Goal: Information Seeking & Learning: Learn about a topic

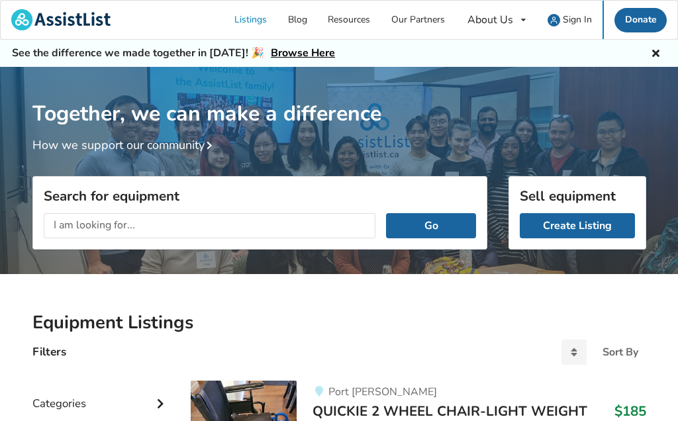
click at [579, 19] on span "Sign In" at bounding box center [577, 19] width 29 height 13
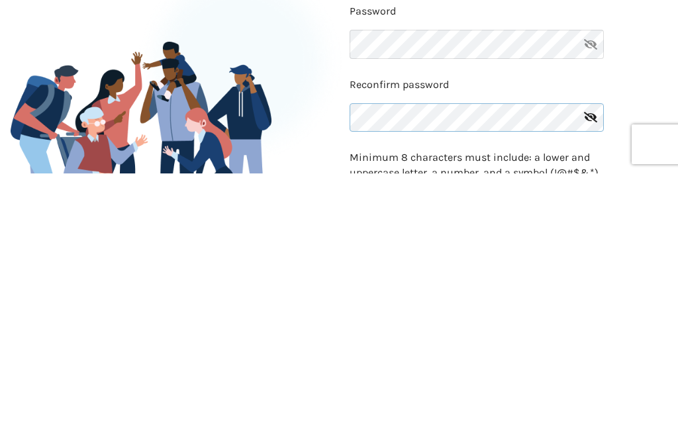
click at [368, 325] on div "Reconfirm password" at bounding box center [509, 356] width 318 height 62
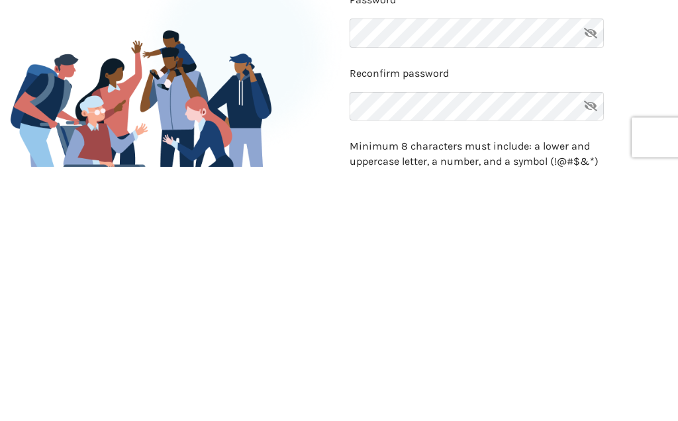
scroll to position [259, 0]
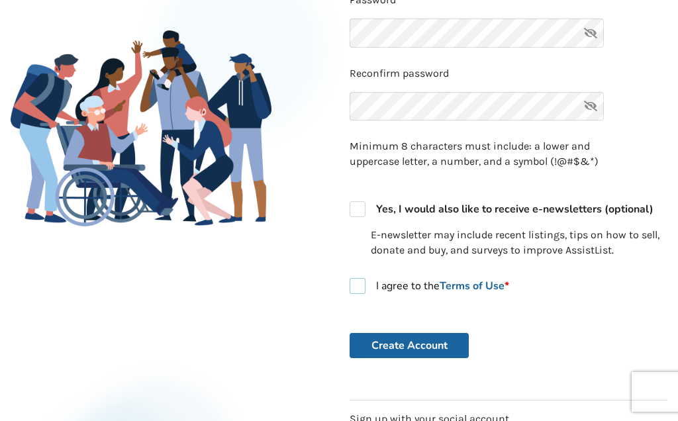
click at [368, 278] on label "I agree to the Terms of Use *" at bounding box center [430, 286] width 160 height 16
checkbox input "true"
click at [399, 339] on button "Create Account" at bounding box center [409, 345] width 119 height 25
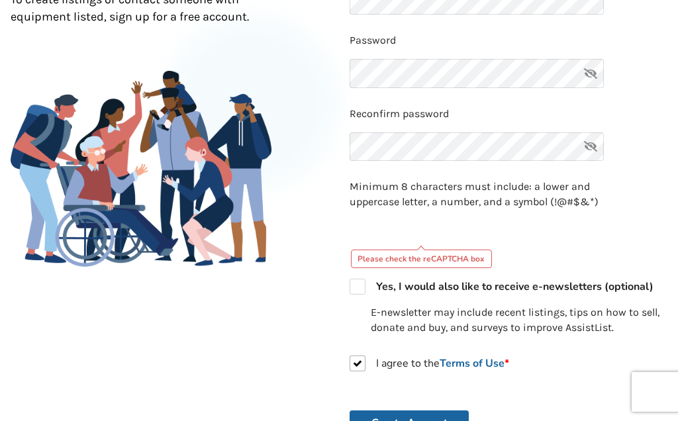
scroll to position [216, 0]
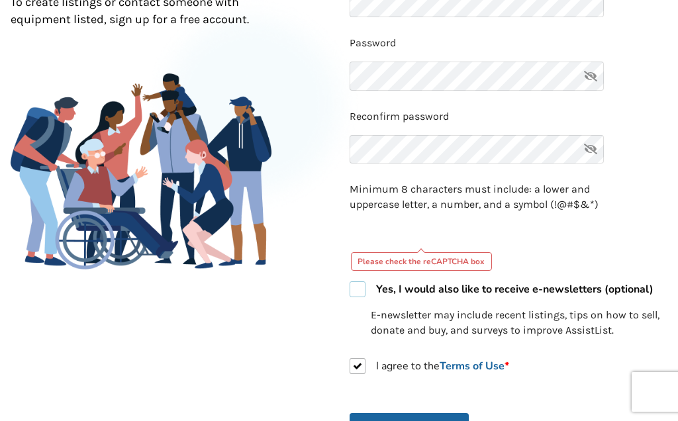
click at [362, 286] on label "Yes, I would also like to receive e-newsletters (optional)" at bounding box center [502, 290] width 304 height 16
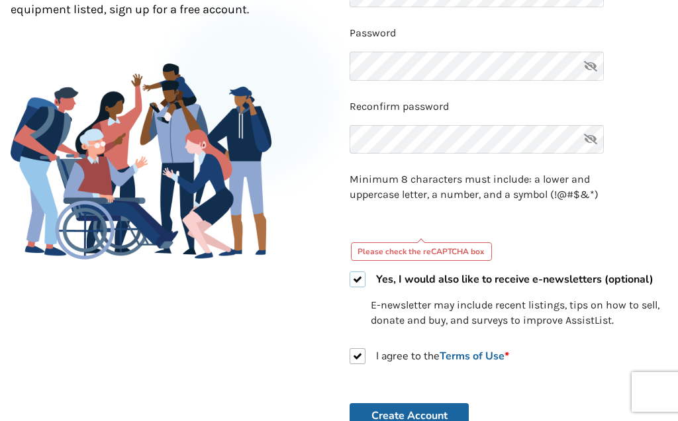
scroll to position [227, 0]
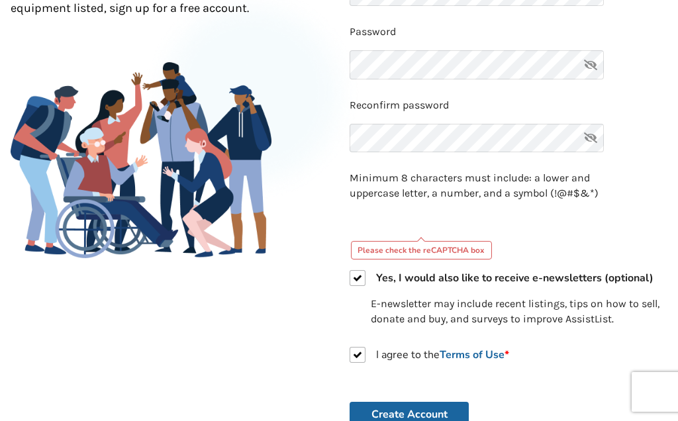
click at [403, 413] on button "Create Account" at bounding box center [409, 414] width 119 height 25
click at [419, 405] on button "Create Account" at bounding box center [409, 414] width 119 height 25
click at [421, 406] on button "Create Account" at bounding box center [409, 414] width 119 height 25
click at [426, 245] on div "Please check the reCAPTCHA box" at bounding box center [422, 250] width 142 height 19
click at [432, 248] on div "Please check the reCAPTCHA box" at bounding box center [422, 250] width 142 height 19
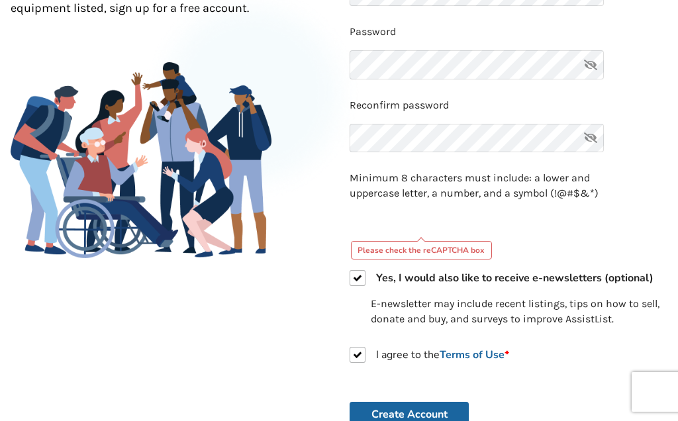
click at [423, 251] on div "Please check the reCAPTCHA box" at bounding box center [422, 250] width 142 height 19
click at [589, 139] on icon at bounding box center [591, 138] width 27 height 29
click at [591, 64] on icon at bounding box center [591, 64] width 27 height 29
click at [594, 65] on icon at bounding box center [591, 64] width 27 height 29
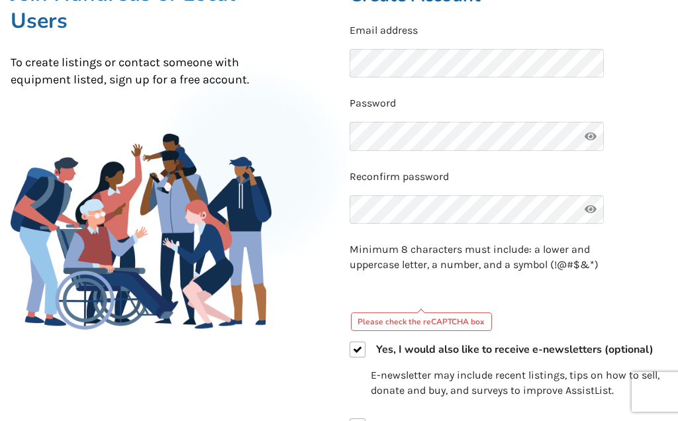
scroll to position [166, 0]
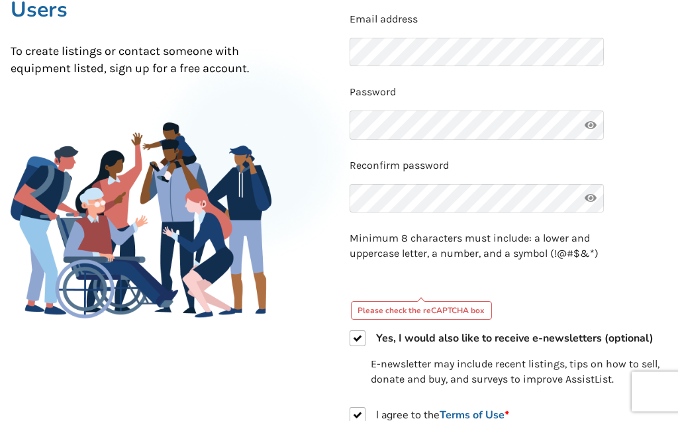
click at [431, 302] on div "Please check the reCAPTCHA box" at bounding box center [422, 311] width 142 height 19
click at [402, 302] on div "Please check the reCAPTCHA box" at bounding box center [422, 311] width 142 height 19
click at [461, 240] on p "Minimum 8 characters must include: a lower and uppercase letter, a number, and …" at bounding box center [477, 247] width 254 height 30
click at [428, 253] on p "Minimum 8 characters must include: a lower and uppercase letter, a number, and …" at bounding box center [477, 247] width 254 height 30
click at [429, 253] on p "Minimum 8 characters must include: a lower and uppercase letter, a number, and …" at bounding box center [477, 247] width 254 height 30
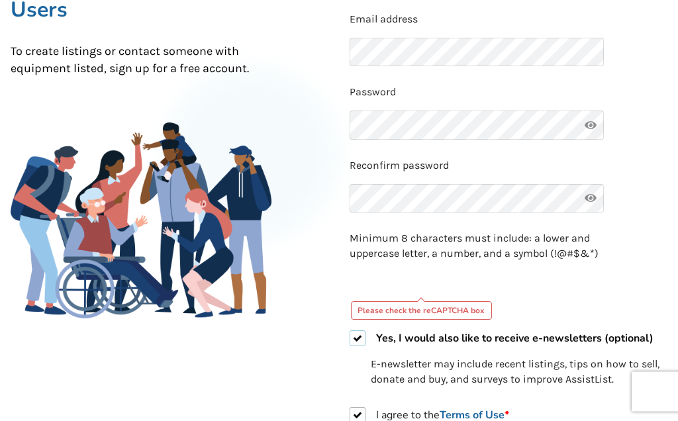
click at [497, 338] on strong "Yes, I would also like to receive e-newsletters (optional)" at bounding box center [515, 339] width 278 height 15
click at [449, 382] on p "E-newsletter may include recent listings, tips on how to sell, donate and buy, …" at bounding box center [519, 372] width 297 height 30
click at [435, 374] on p "E-newsletter may include recent listings, tips on how to sell, donate and buy, …" at bounding box center [519, 372] width 297 height 30
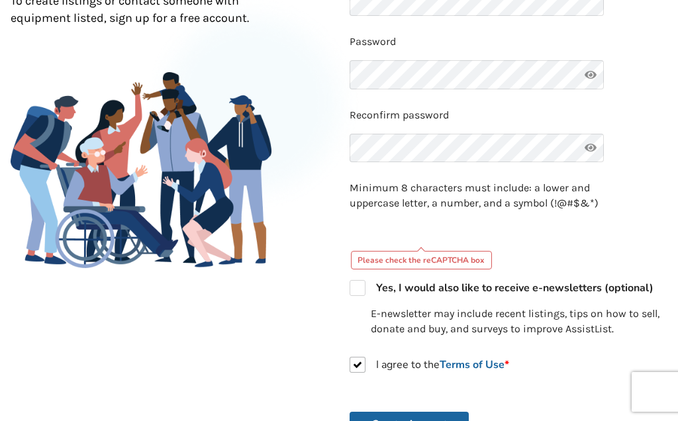
scroll to position [222, 0]
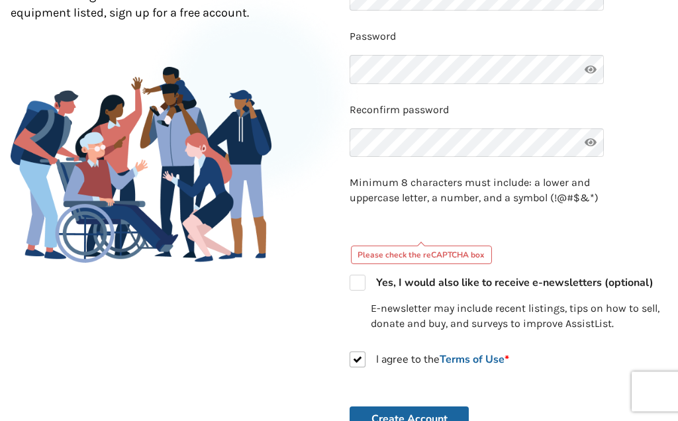
click at [400, 407] on button "Create Account" at bounding box center [409, 419] width 119 height 25
click at [398, 412] on button "Create Account" at bounding box center [409, 419] width 119 height 25
click at [404, 407] on button "Create Account" at bounding box center [409, 419] width 119 height 25
click at [358, 284] on label "Yes, I would also like to receive e-newsletters (optional)" at bounding box center [502, 284] width 304 height 16
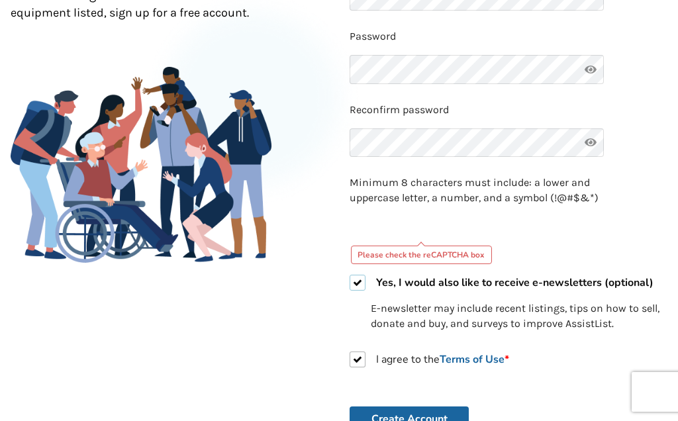
click at [363, 276] on label "Yes, I would also like to receive e-newsletters (optional)" at bounding box center [502, 283] width 304 height 16
click at [365, 280] on label "Yes, I would also like to receive e-newsletters (optional)" at bounding box center [502, 283] width 304 height 16
checkbox input "true"
click at [413, 417] on button "Create Account" at bounding box center [409, 419] width 119 height 25
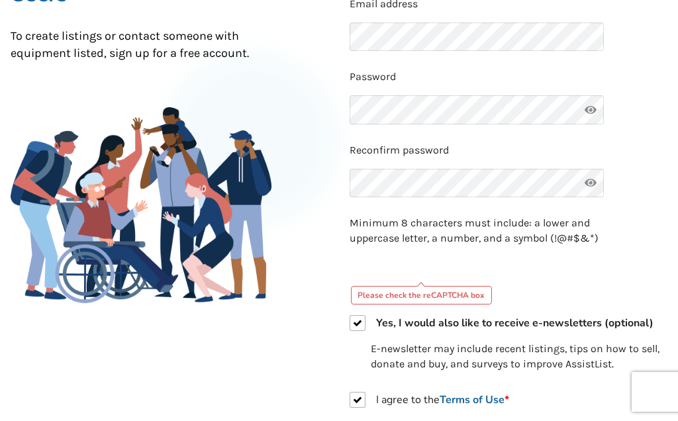
scroll to position [240, 0]
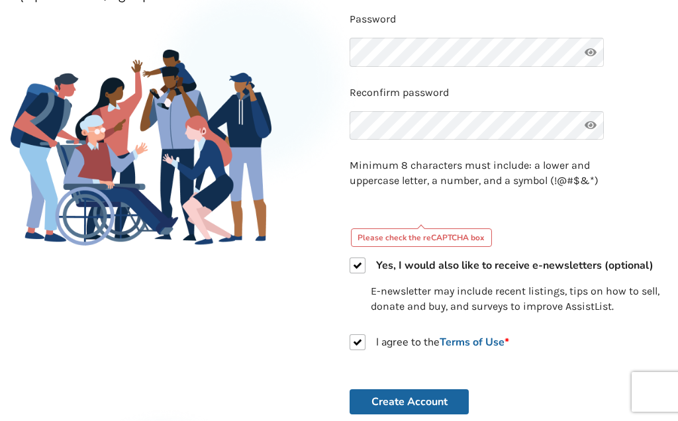
click at [411, 395] on button "Create Account" at bounding box center [409, 402] width 119 height 25
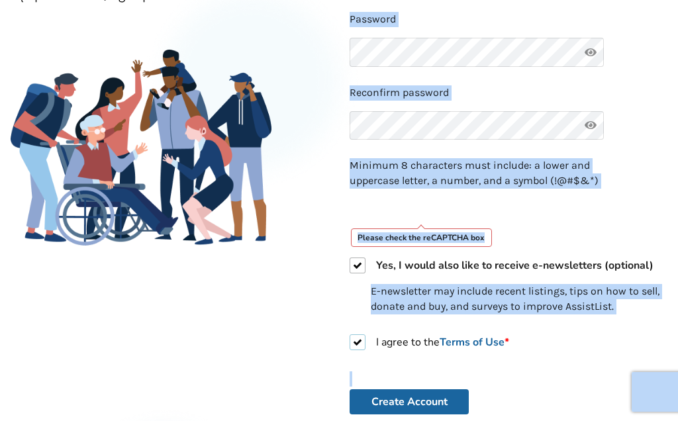
click at [496, 339] on link "Terms of Use *" at bounding box center [475, 342] width 70 height 15
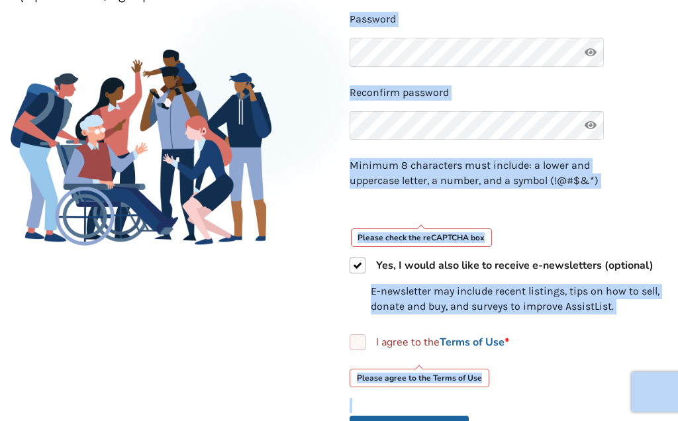
click at [362, 340] on label "I agree to the Terms of Use *" at bounding box center [430, 343] width 160 height 16
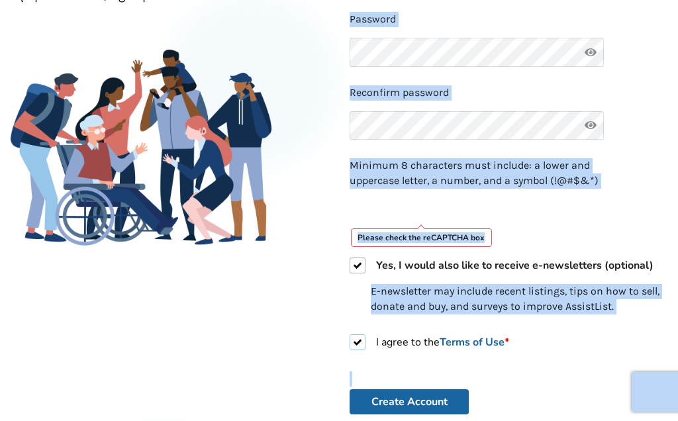
click at [366, 337] on label "I agree to the Terms of Use *" at bounding box center [430, 343] width 160 height 16
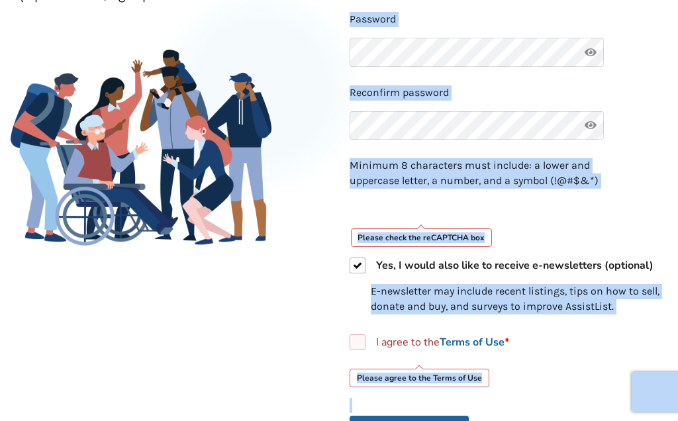
click at [429, 374] on div "Please agree to the Terms of Use" at bounding box center [420, 378] width 140 height 19
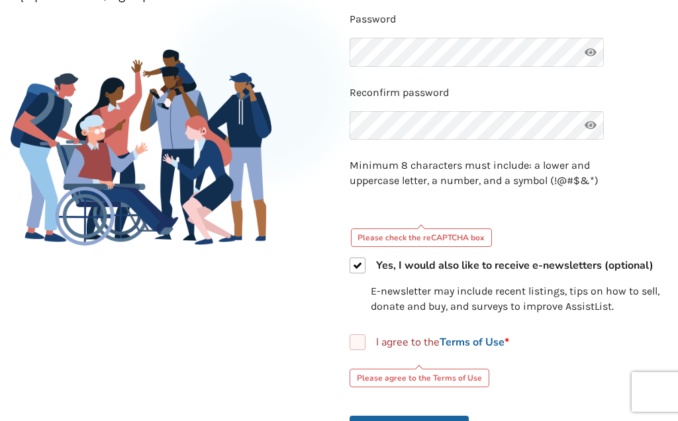
click at [362, 336] on label "I agree to the Terms of Use *" at bounding box center [430, 343] width 160 height 16
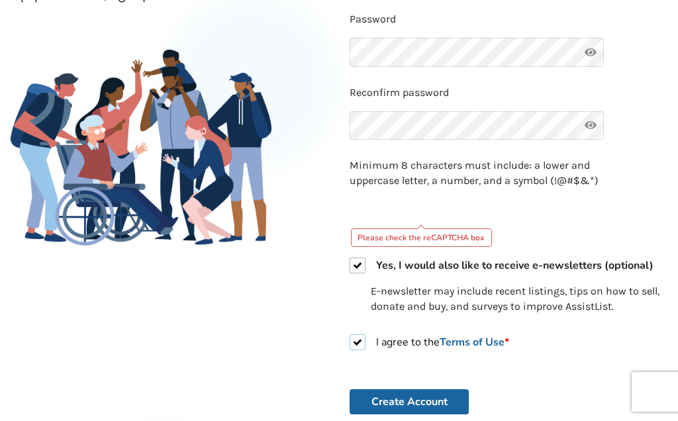
checkbox input "true"
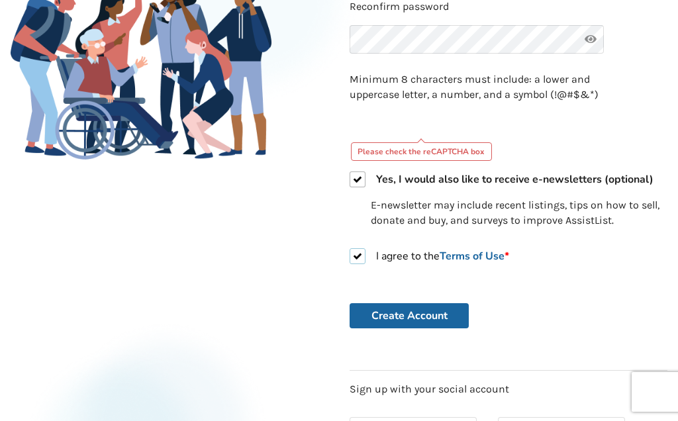
scroll to position [327, 0]
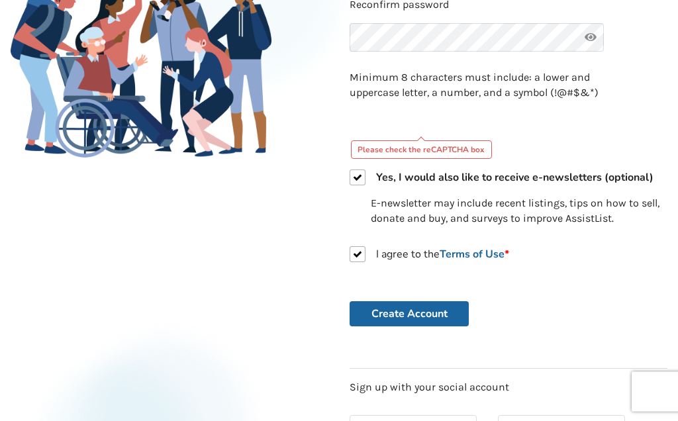
click at [415, 306] on button "Create Account" at bounding box center [409, 314] width 119 height 25
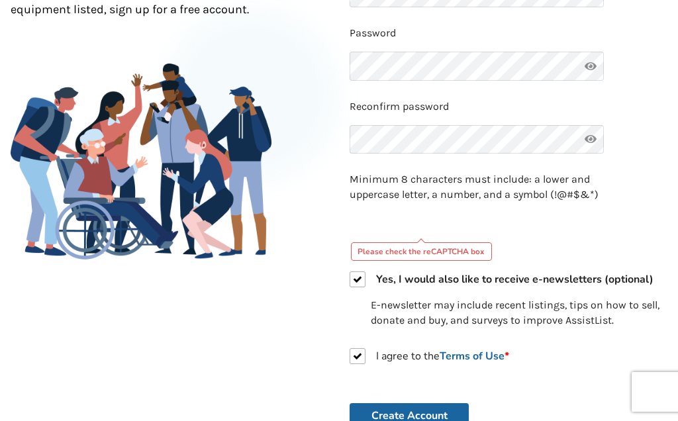
scroll to position [225, 0]
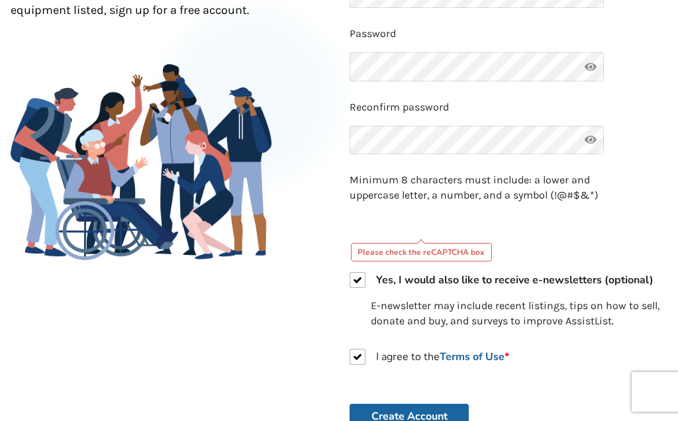
click at [420, 254] on div "Please check the reCAPTCHA box" at bounding box center [422, 252] width 142 height 19
click at [426, 246] on div "Please check the reCAPTCHA box" at bounding box center [422, 252] width 142 height 19
click at [303, 339] on div "Back to Home Already a member? Log in . Join Hundreds of Local Users To create …" at bounding box center [169, 213] width 339 height 690
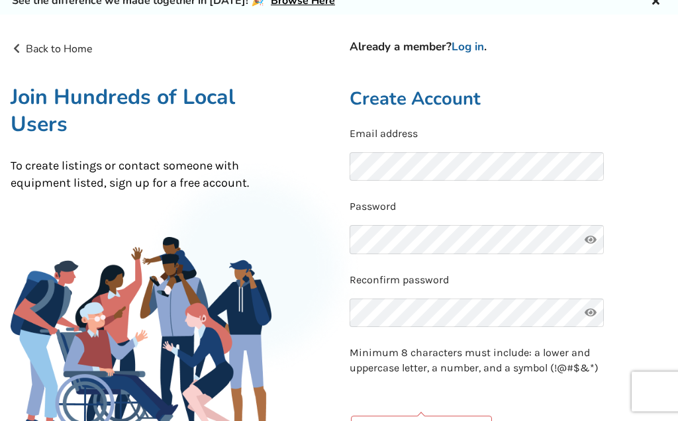
scroll to position [0, 0]
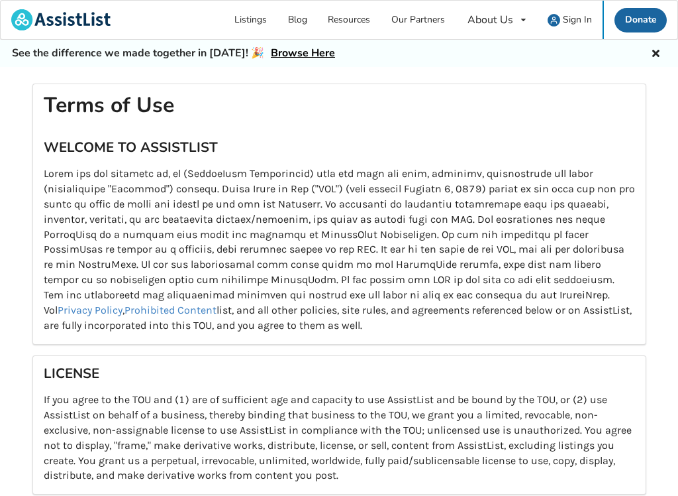
click at [660, 53] on icon at bounding box center [656, 51] width 13 height 11
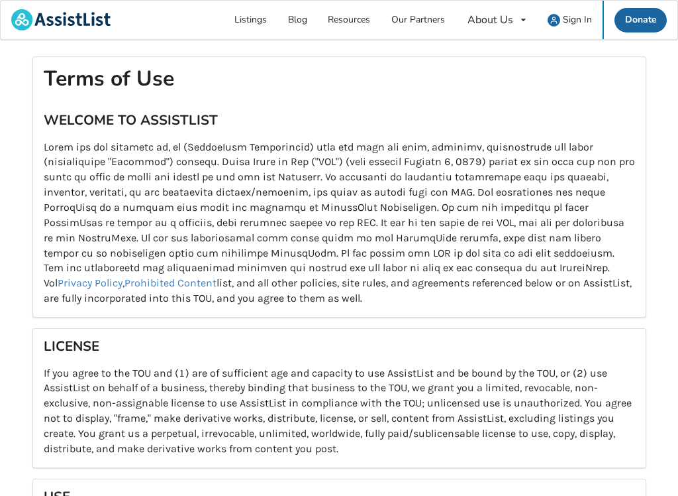
click at [576, 15] on span "Sign In" at bounding box center [577, 19] width 29 height 13
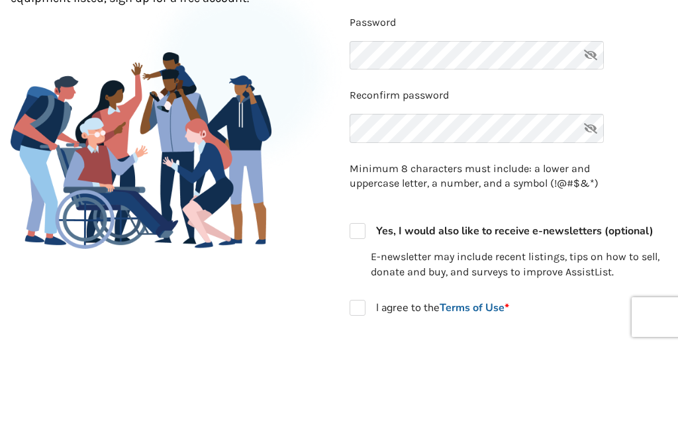
scroll to position [211, 0]
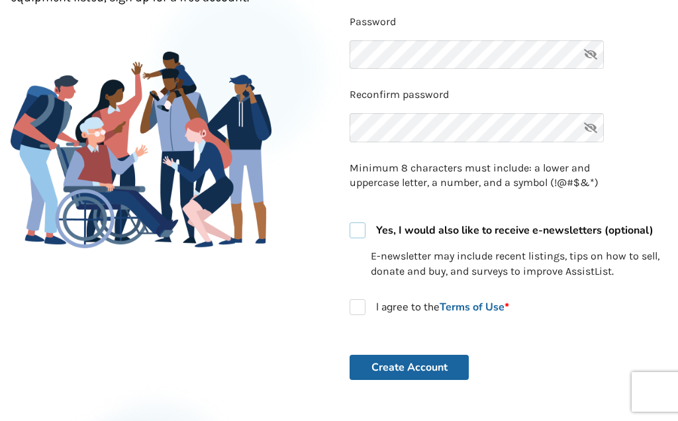
click at [364, 230] on label "Yes, I would also like to receive e-newsletters (optional)" at bounding box center [502, 231] width 304 height 16
checkbox input "true"
click at [363, 299] on label "I agree to the Terms of Use *" at bounding box center [430, 307] width 160 height 16
checkbox input "true"
click at [400, 356] on button "Create Account" at bounding box center [409, 367] width 119 height 25
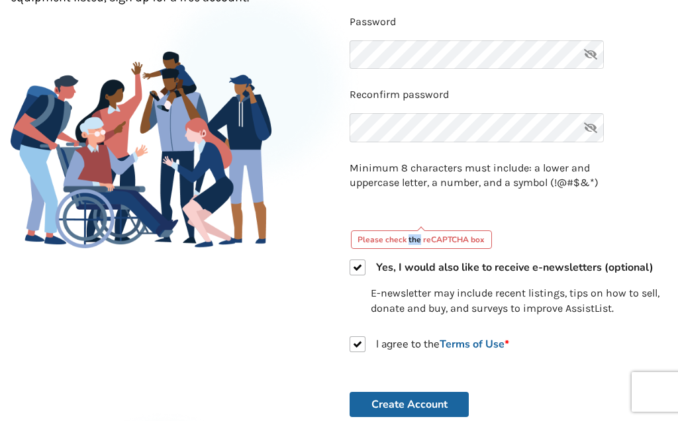
click at [265, 407] on div "Back to Home Already a member? Log in . Join Hundreds of Local Users To create …" at bounding box center [169, 201] width 339 height 690
click at [456, 237] on div "Please check the reCAPTCHA box" at bounding box center [422, 240] width 142 height 19
click at [445, 231] on div "Please check the reCAPTCHA box" at bounding box center [422, 240] width 142 height 19
click at [455, 237] on div "Please check the reCAPTCHA box" at bounding box center [422, 240] width 142 height 19
click at [457, 240] on div "Please check the reCAPTCHA box" at bounding box center [422, 240] width 142 height 19
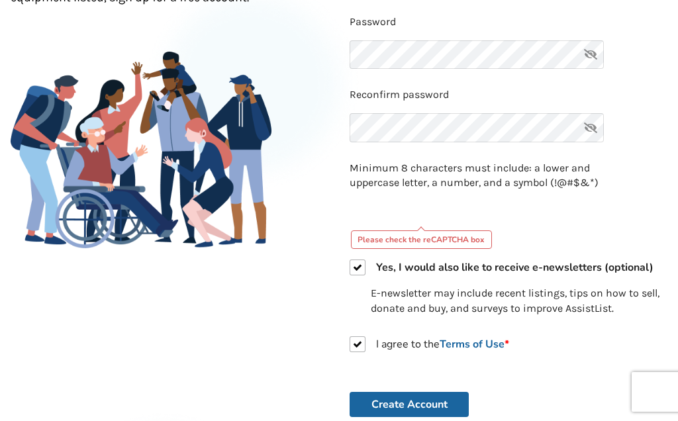
click at [413, 234] on div "Please check the reCAPTCHA box" at bounding box center [422, 240] width 142 height 19
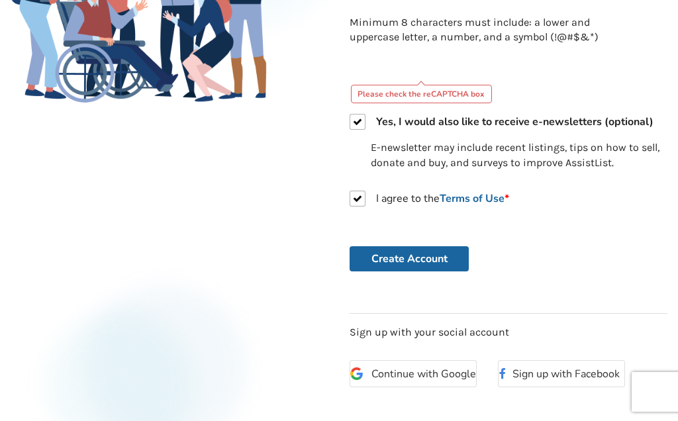
scroll to position [383, 0]
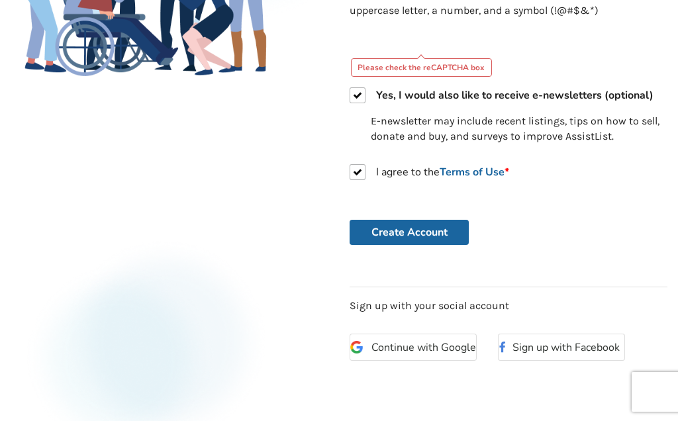
click at [464, 397] on div "Back to Home Already a member? Log in . Join Hundreds of Local Users To create …" at bounding box center [339, 54] width 678 height 794
click at [417, 224] on button "Create Account" at bounding box center [409, 232] width 119 height 25
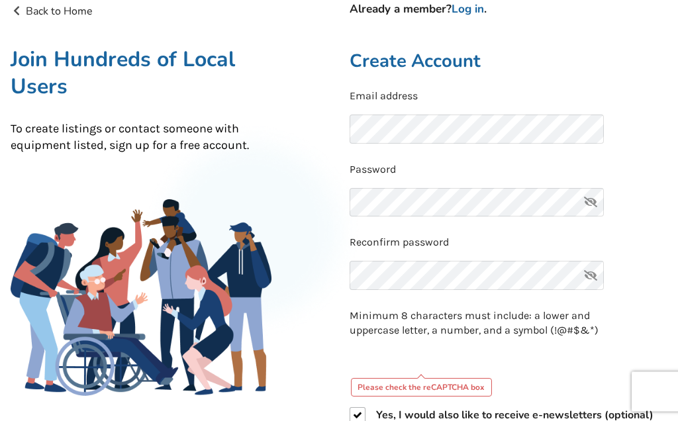
scroll to position [0, 0]
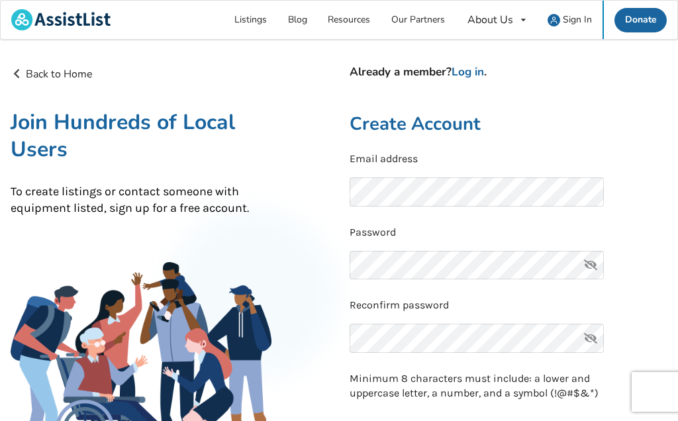
click at [263, 23] on link "Listings" at bounding box center [252, 20] width 54 height 38
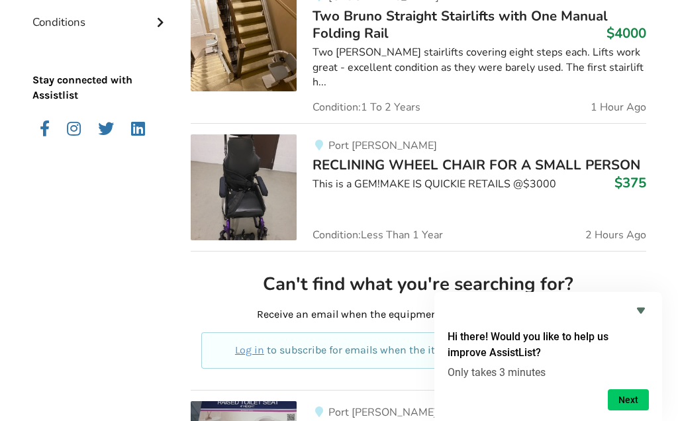
scroll to position [511, 0]
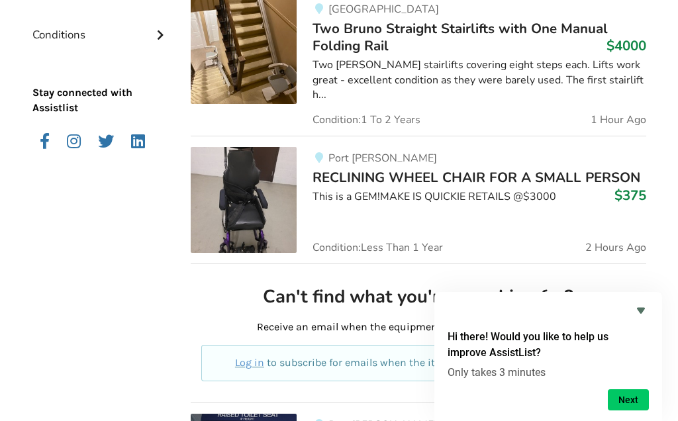
click at [676, 351] on div "Equipment Listings Filters Sort By Most recent Price ascending Price descending…" at bounding box center [339, 226] width 678 height 926
click at [632, 411] on button "Next" at bounding box center [628, 400] width 41 height 21
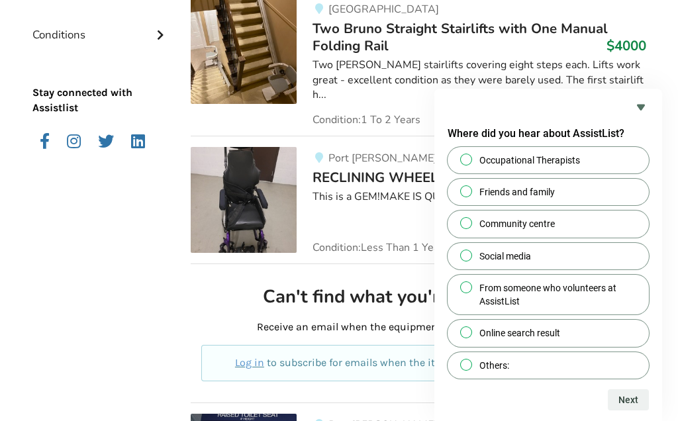
click at [471, 195] on input "Friends and family" at bounding box center [466, 191] width 9 height 9
radio input "true"
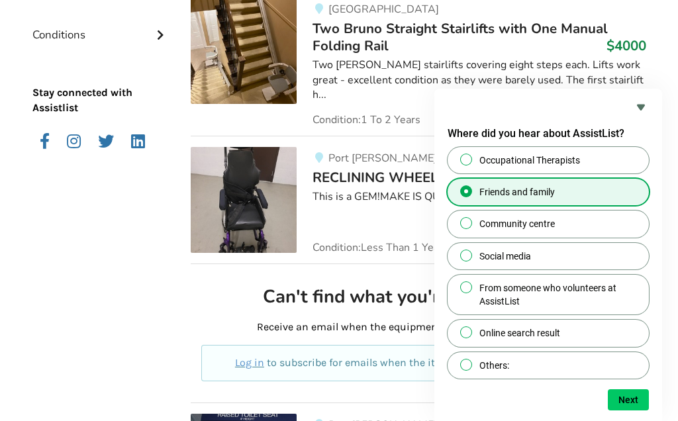
click at [625, 411] on button "Next" at bounding box center [628, 400] width 41 height 21
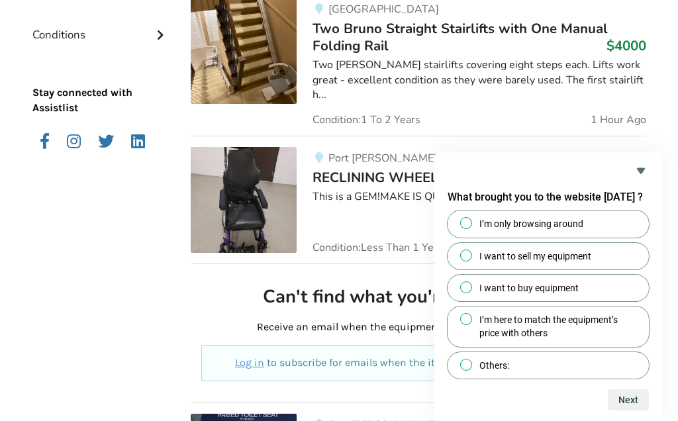
click at [468, 260] on input "I want to sell my equipment" at bounding box center [466, 255] width 9 height 9
radio input "true"
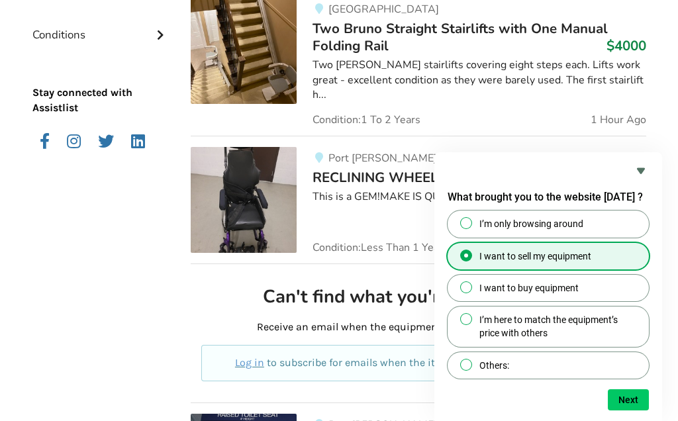
click at [623, 411] on button "Next" at bounding box center [628, 400] width 41 height 21
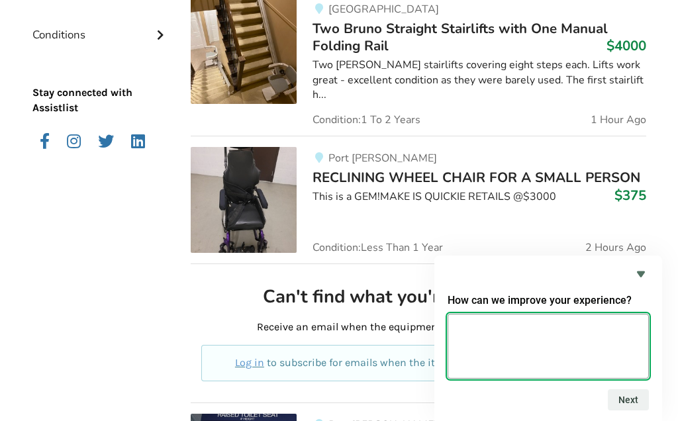
click at [474, 377] on textarea at bounding box center [548, 346] width 201 height 65
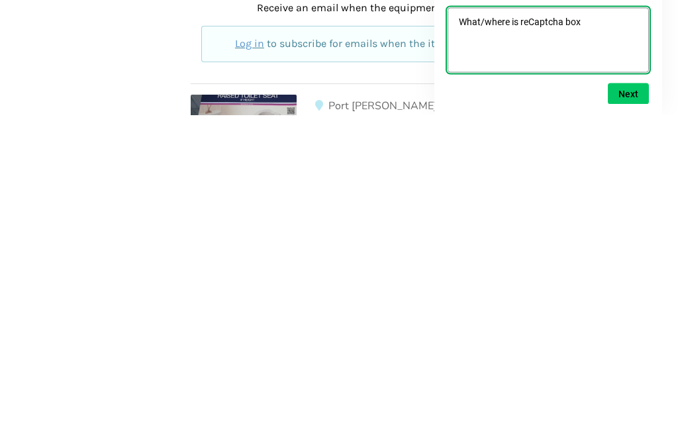
type textarea "What/where is reCaptcha box?"
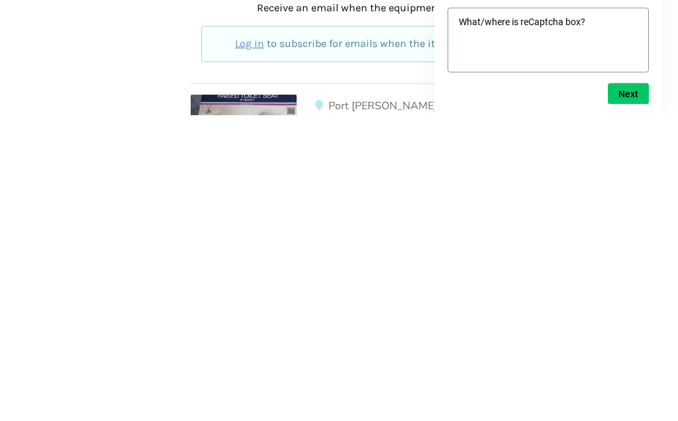
click at [629, 390] on button "Next" at bounding box center [628, 400] width 41 height 21
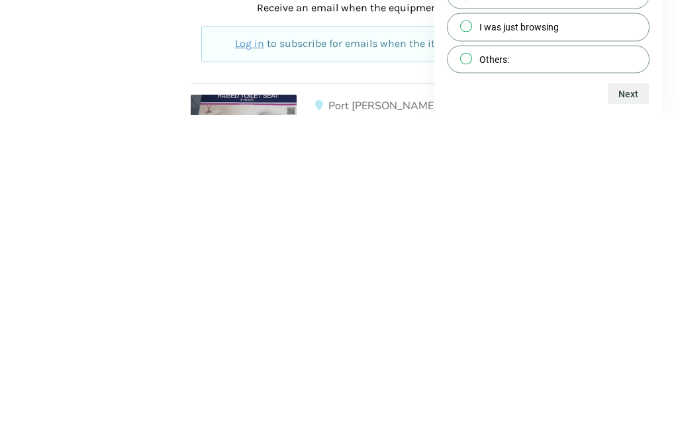
scroll to position [830, 0]
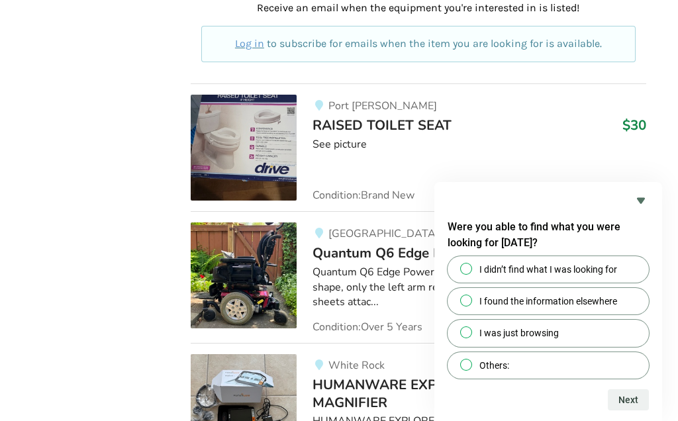
click at [468, 273] on input "I didn’t find what I was looking for" at bounding box center [466, 268] width 9 height 9
radio input "true"
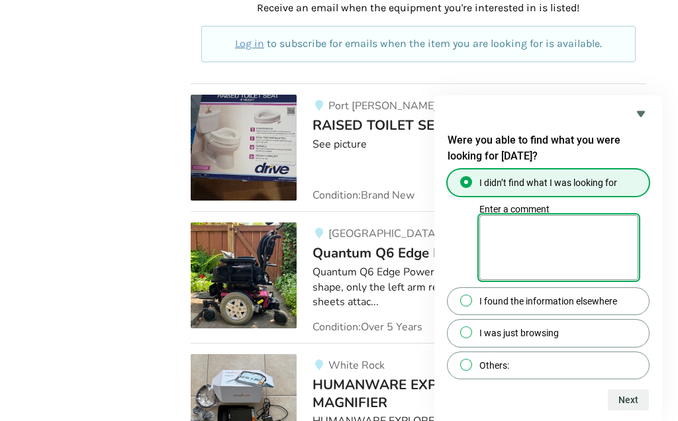
click at [502, 280] on textarea "Enter a comment" at bounding box center [559, 247] width 159 height 65
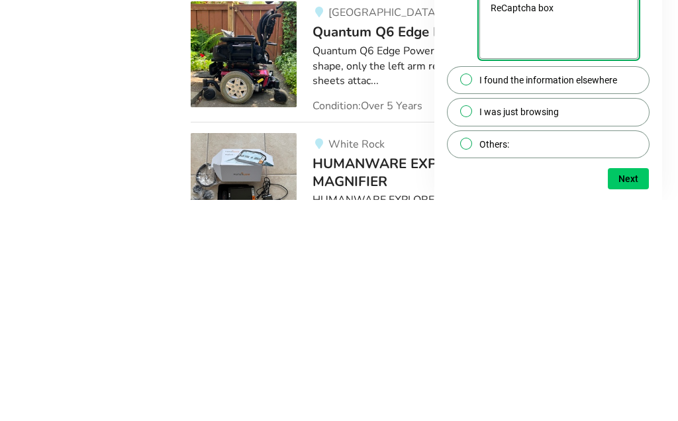
type textarea "ReCaptcha box?"
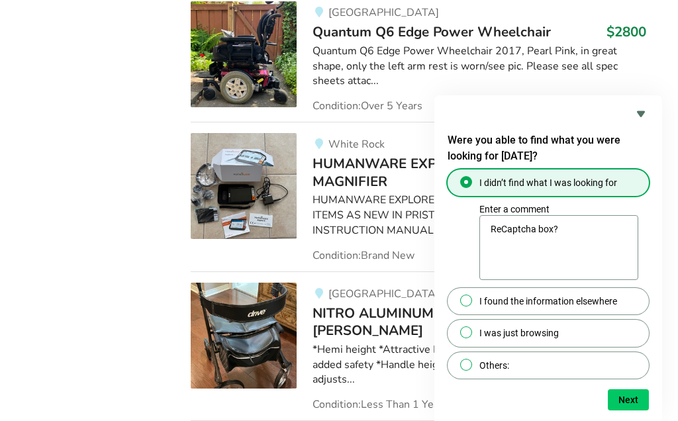
click at [637, 411] on button "Next" at bounding box center [628, 400] width 41 height 21
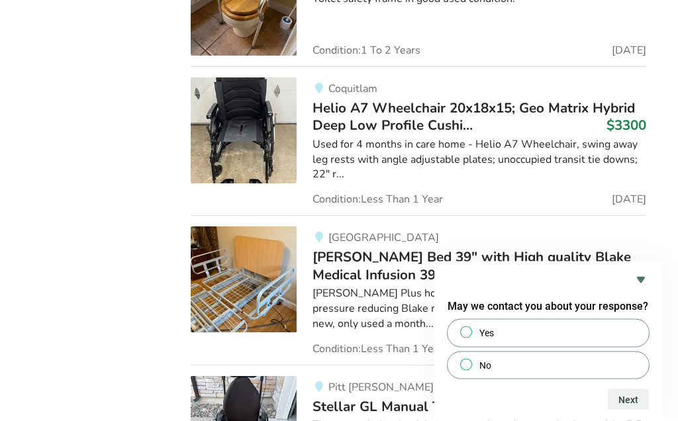
scroll to position [2360, 0]
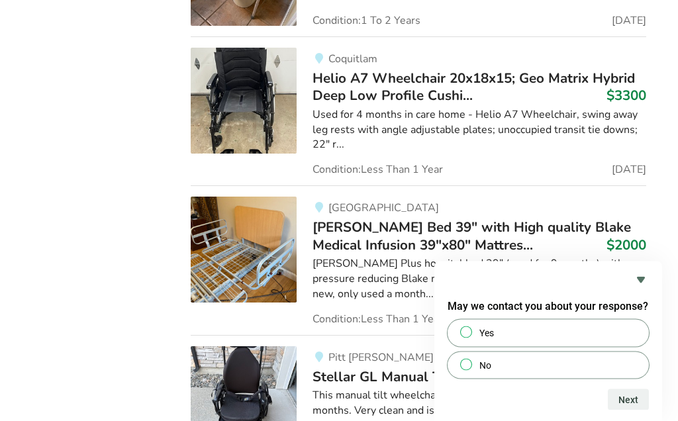
click at [474, 339] on div at bounding box center [466, 332] width 16 height 13
click at [471, 337] on input "Yes" at bounding box center [466, 333] width 9 height 9
radio input "true"
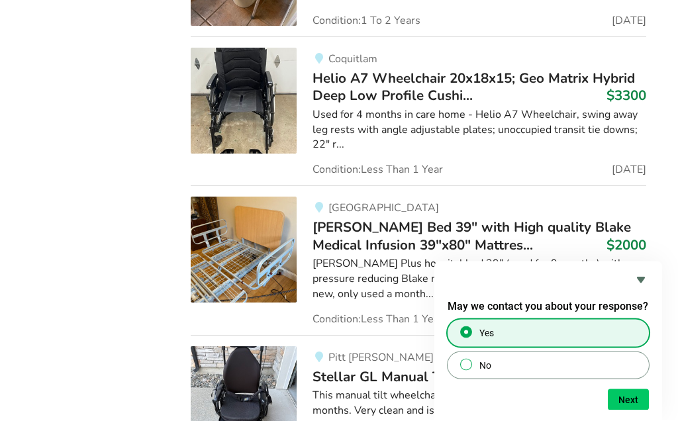
scroll to position [2361, 0]
click at [627, 411] on button "Next" at bounding box center [628, 400] width 41 height 21
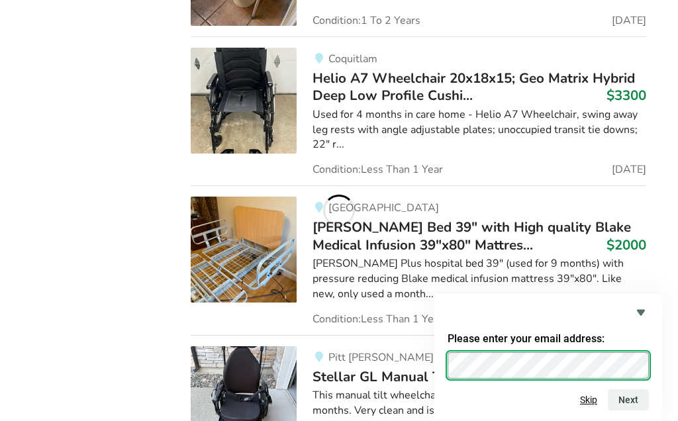
scroll to position [2390, 0]
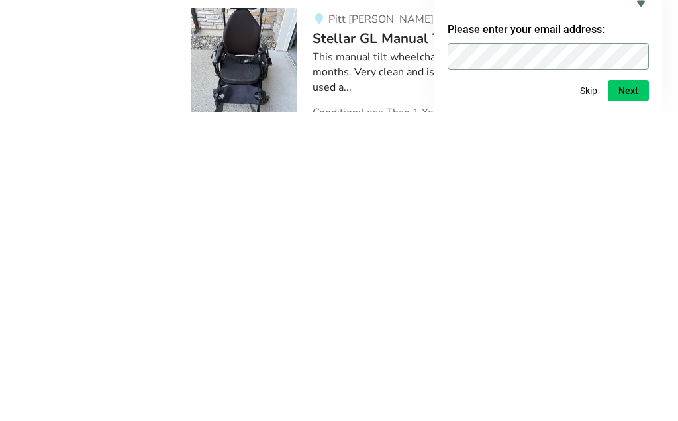
click at [631, 390] on button "Next" at bounding box center [628, 400] width 41 height 21
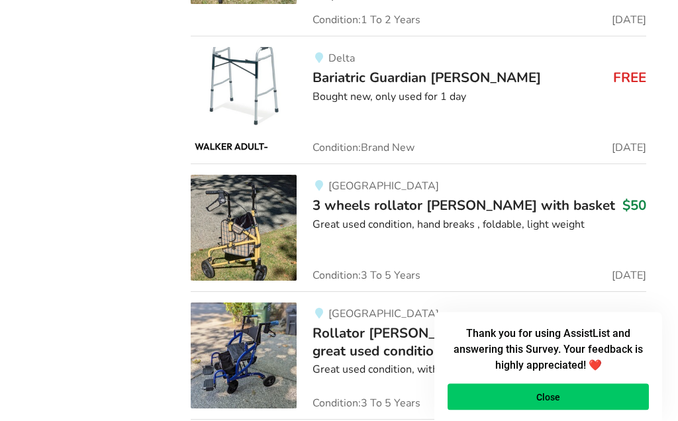
scroll to position [4143, 0]
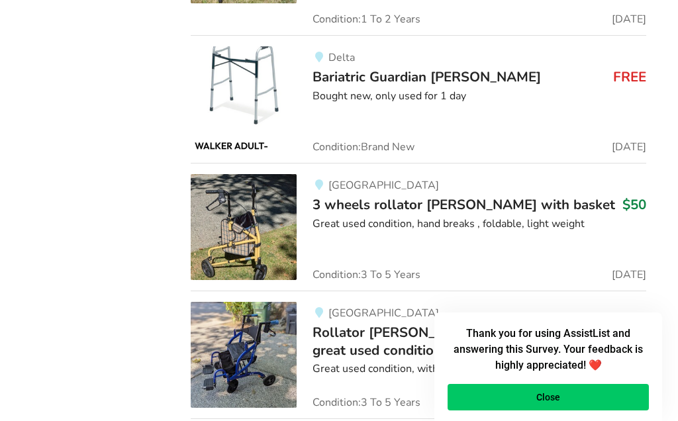
click at [257, 302] on img at bounding box center [244, 355] width 106 height 106
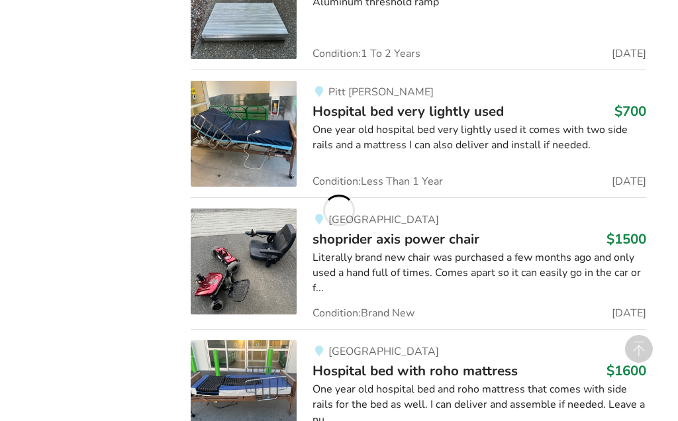
scroll to position [5430, 0]
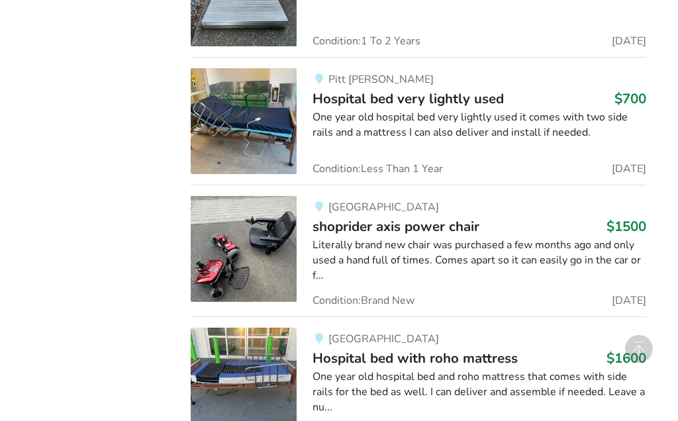
click at [247, 196] on img at bounding box center [244, 249] width 106 height 106
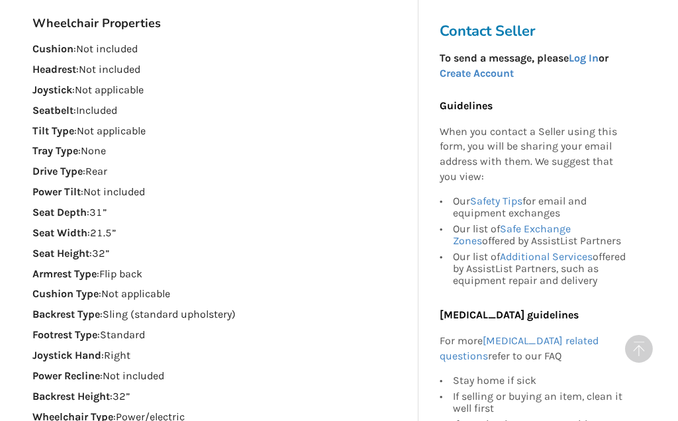
scroll to position [781, 0]
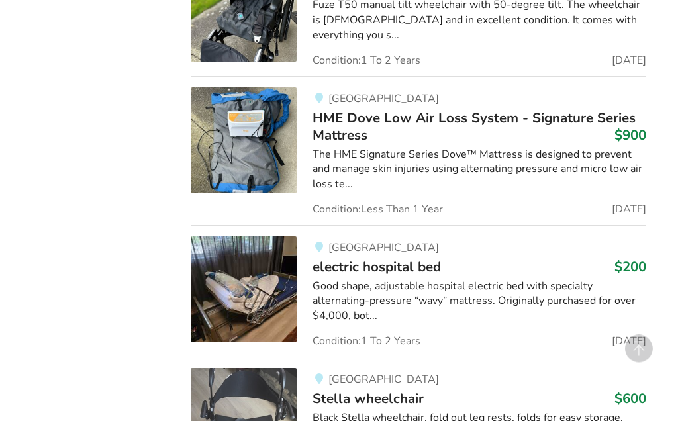
scroll to position [8461, 0]
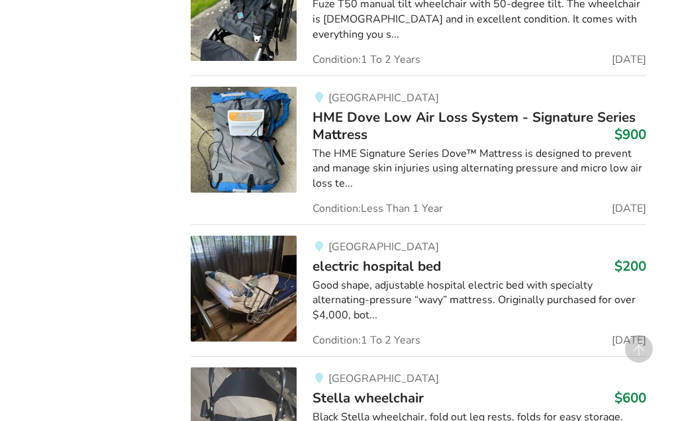
click at [264, 368] on img at bounding box center [244, 421] width 106 height 106
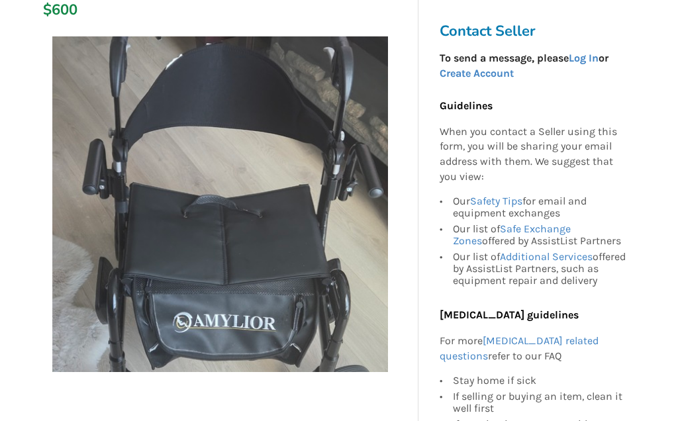
scroll to position [194, 0]
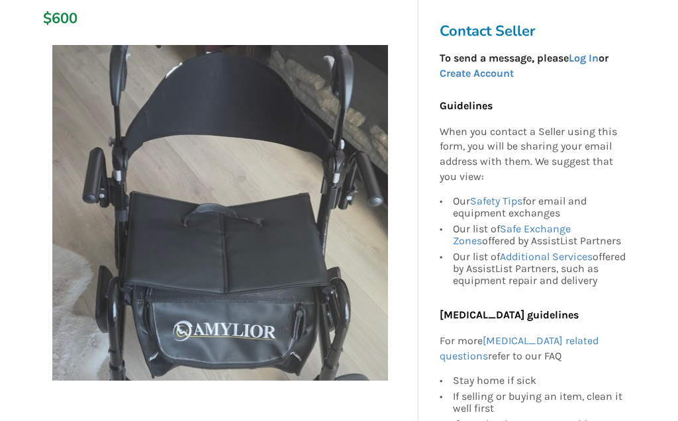
click at [310, 243] on img at bounding box center [220, 213] width 336 height 336
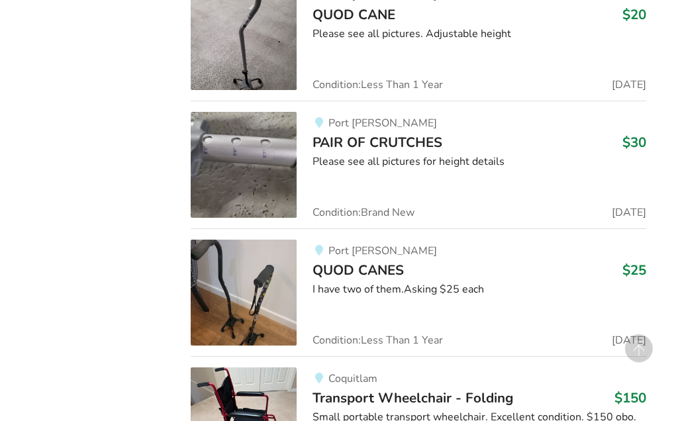
scroll to position [11748, 0]
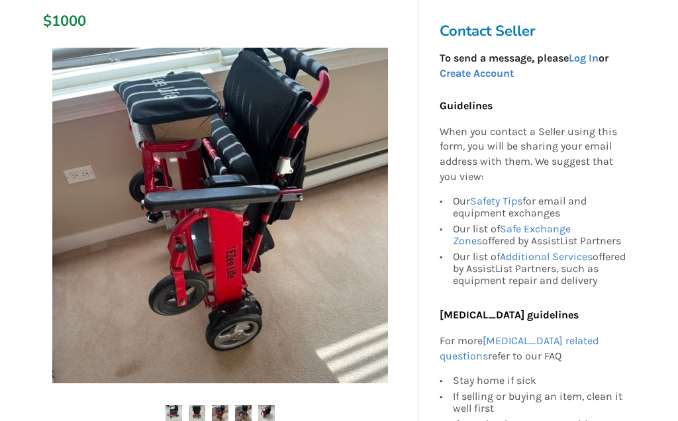
scroll to position [217, 0]
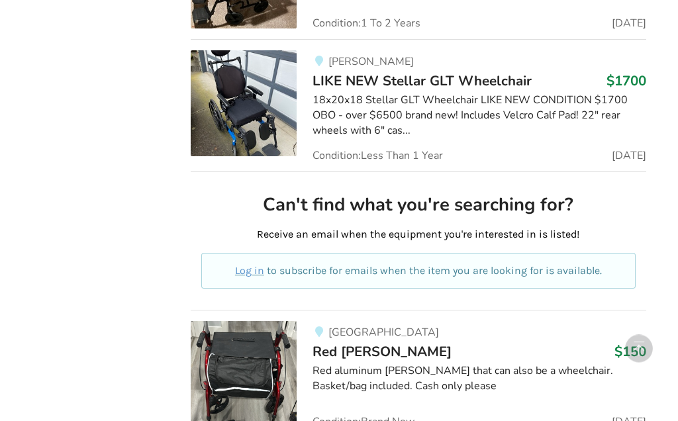
scroll to position [13475, 0]
click at [250, 321] on img at bounding box center [244, 374] width 106 height 106
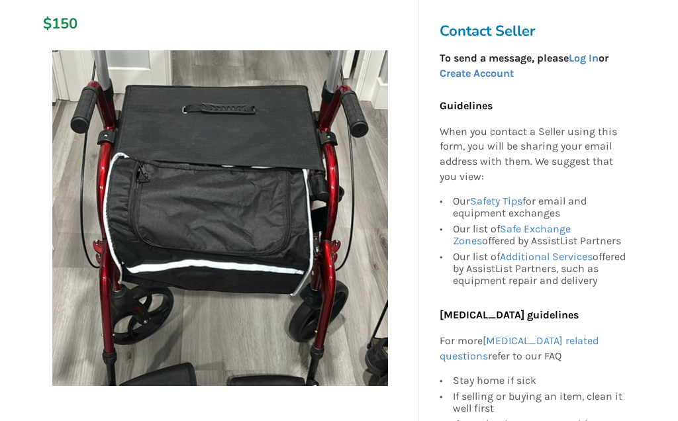
scroll to position [185, 0]
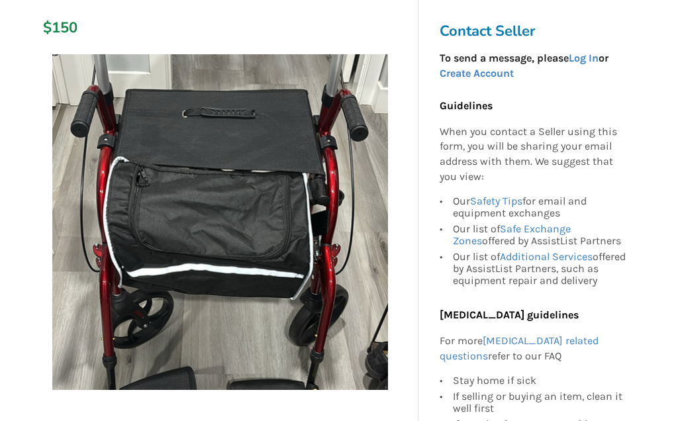
click at [223, 244] on img at bounding box center [220, 222] width 336 height 336
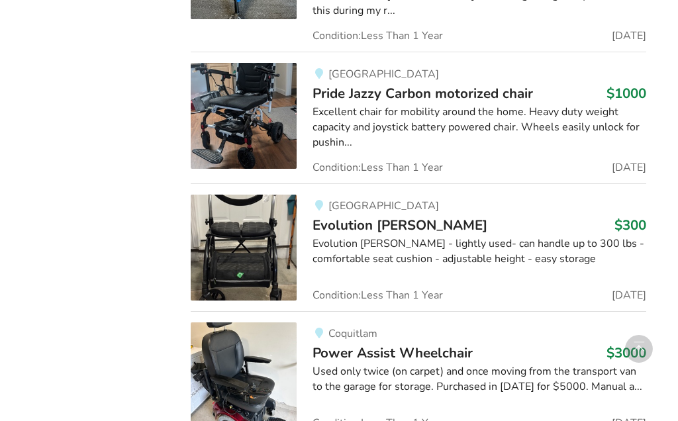
scroll to position [22675, 0]
click at [255, 323] on img at bounding box center [244, 376] width 106 height 106
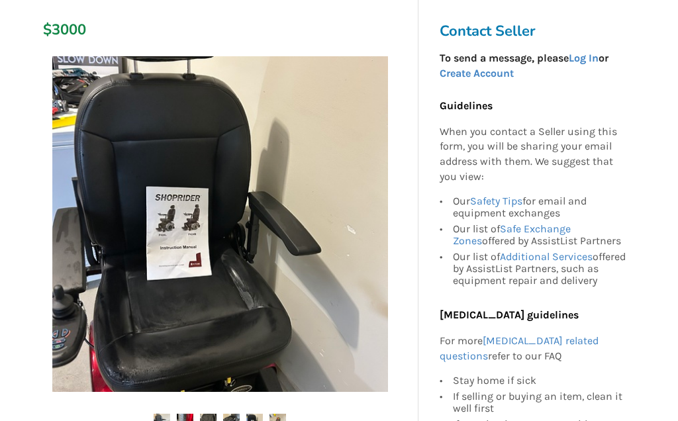
scroll to position [209, 0]
